Goal: Information Seeking & Learning: Learn about a topic

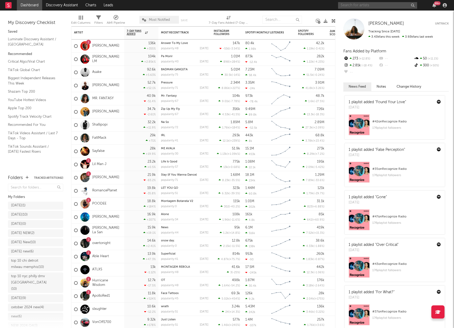
click at [359, 7] on input "text" at bounding box center [377, 5] width 79 height 7
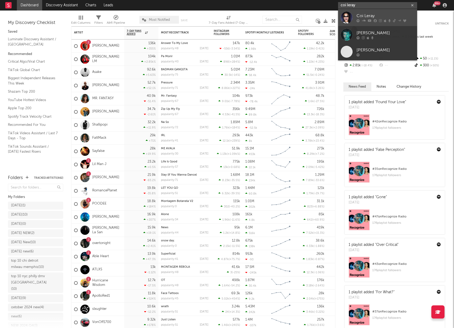
type input "coi leray"
click at [369, 14] on div "Coi Leray" at bounding box center [385, 16] width 58 height 6
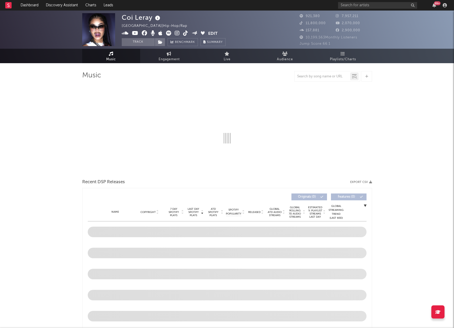
select select "6m"
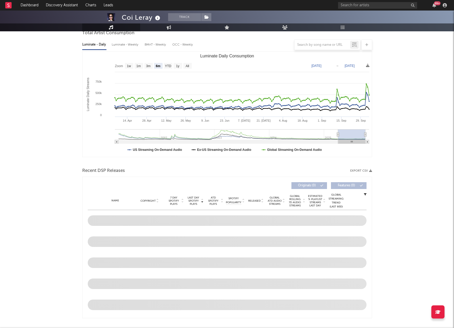
scroll to position [34, 0]
